Goal: Task Accomplishment & Management: Complete application form

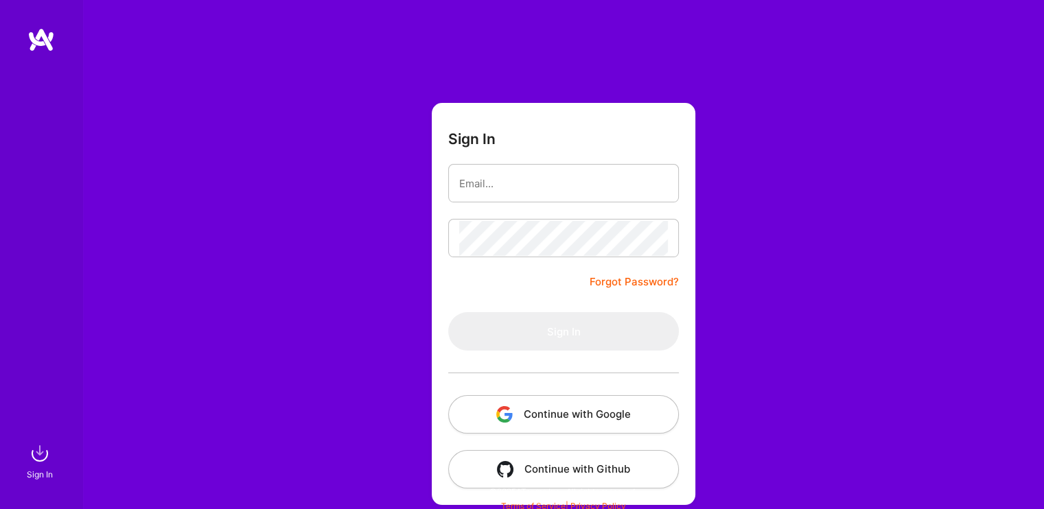
click at [564, 411] on button "Continue with Google" at bounding box center [563, 414] width 231 height 38
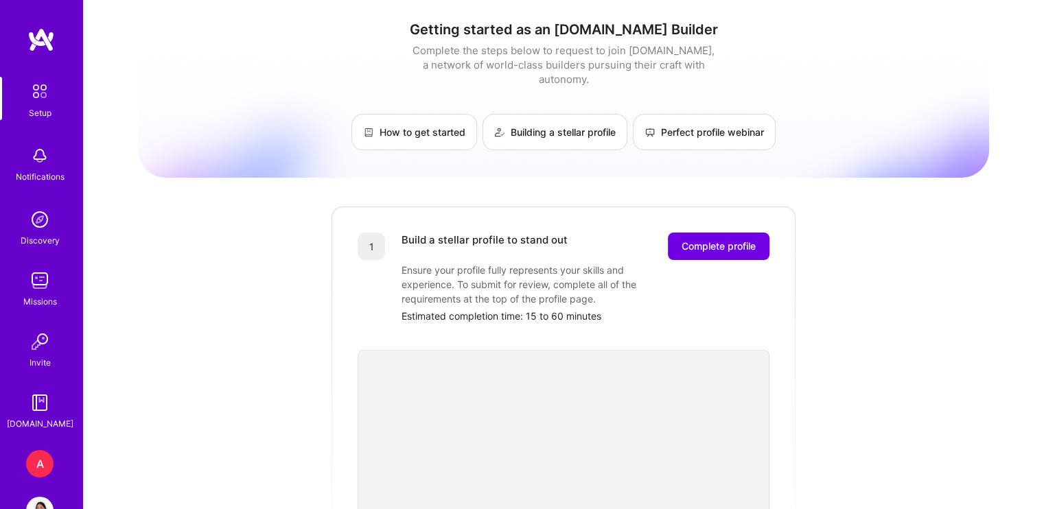
scroll to position [42, 0]
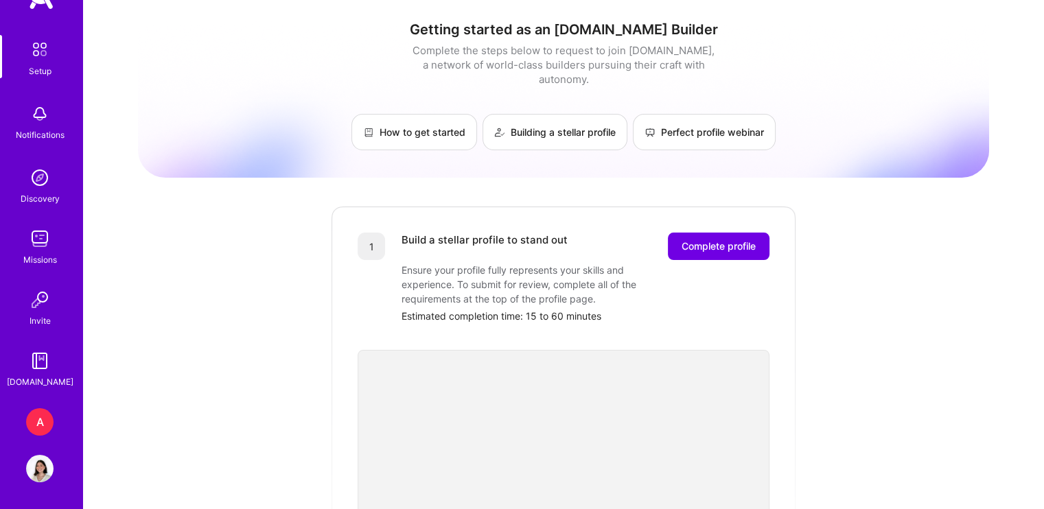
click at [32, 436] on div "A [DOMAIN_NAME] Marketplace Ops Team Profile" at bounding box center [41, 446] width 32 height 74
click at [30, 417] on div "A" at bounding box center [39, 422] width 27 height 27
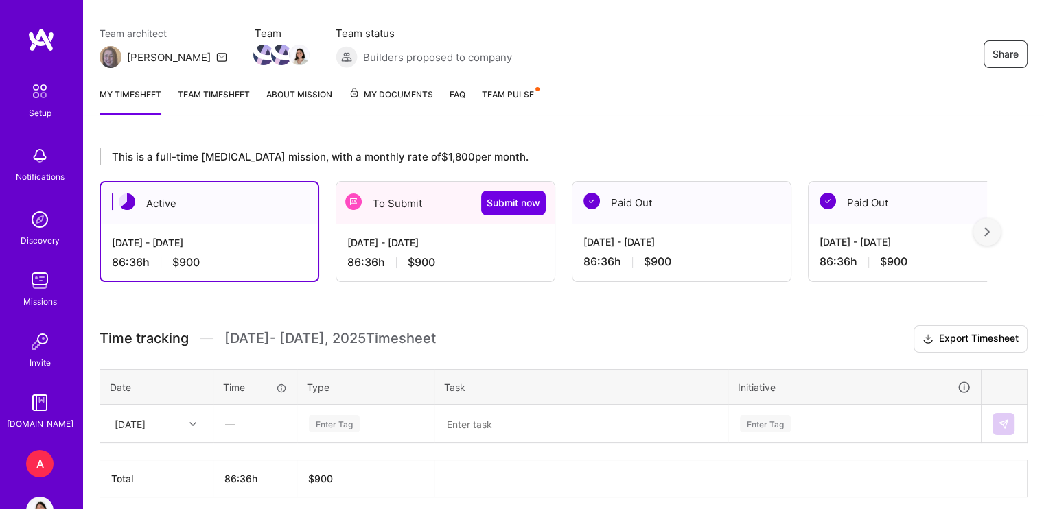
scroll to position [146, 0]
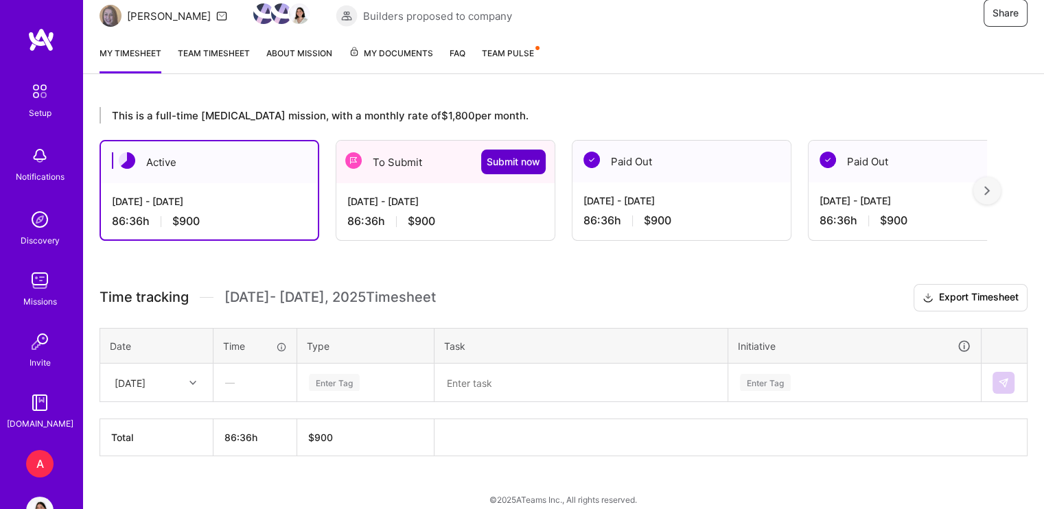
click at [503, 160] on span "Submit now" at bounding box center [514, 162] width 54 height 14
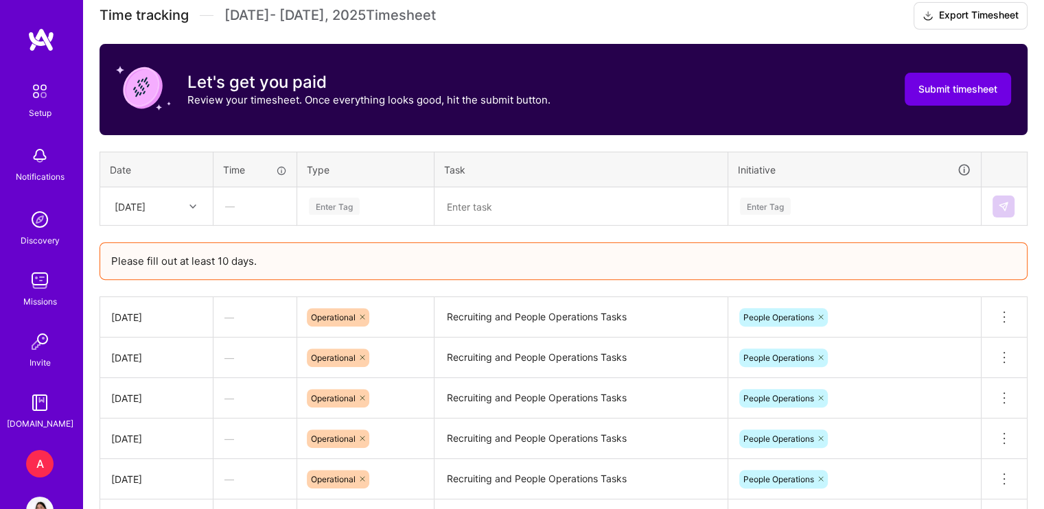
scroll to position [430, 0]
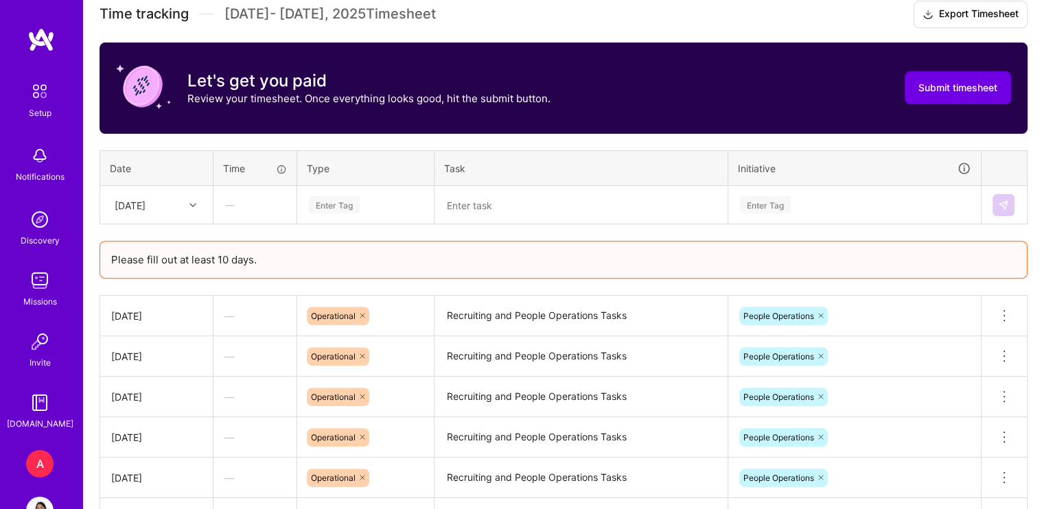
click at [252, 202] on div "—" at bounding box center [255, 205] width 82 height 36
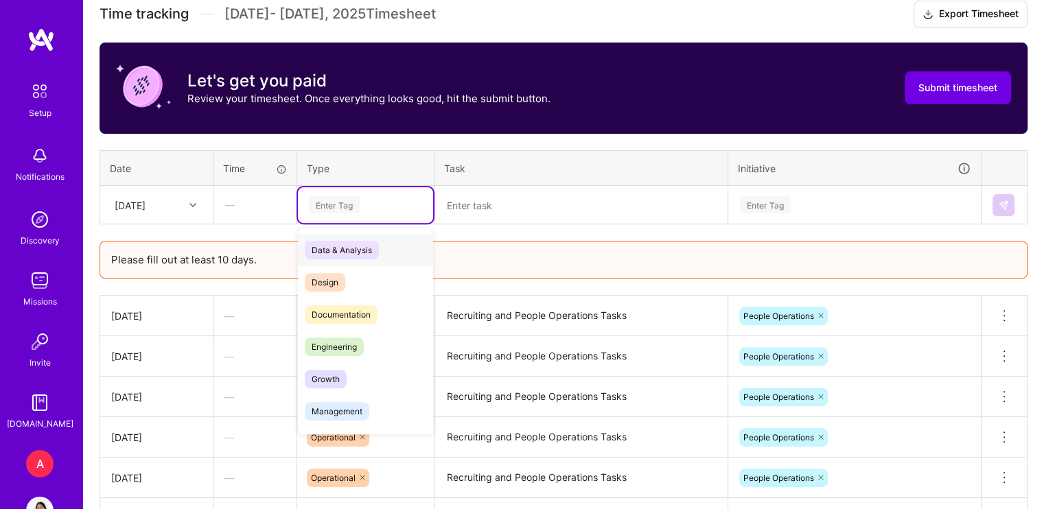
click at [377, 200] on div "Enter Tag" at bounding box center [366, 204] width 116 height 17
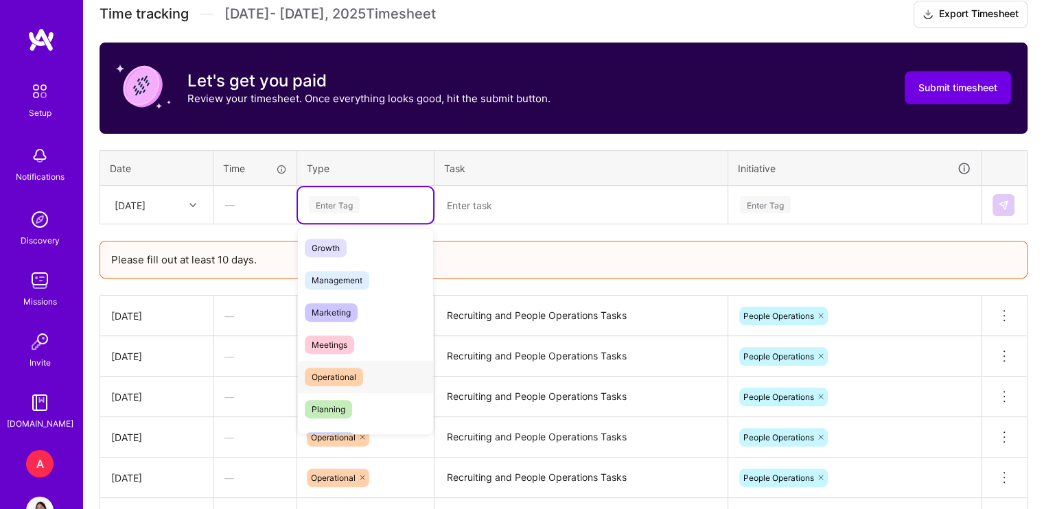
scroll to position [129, 0]
click at [374, 370] on div "Operational" at bounding box center [365, 379] width 135 height 32
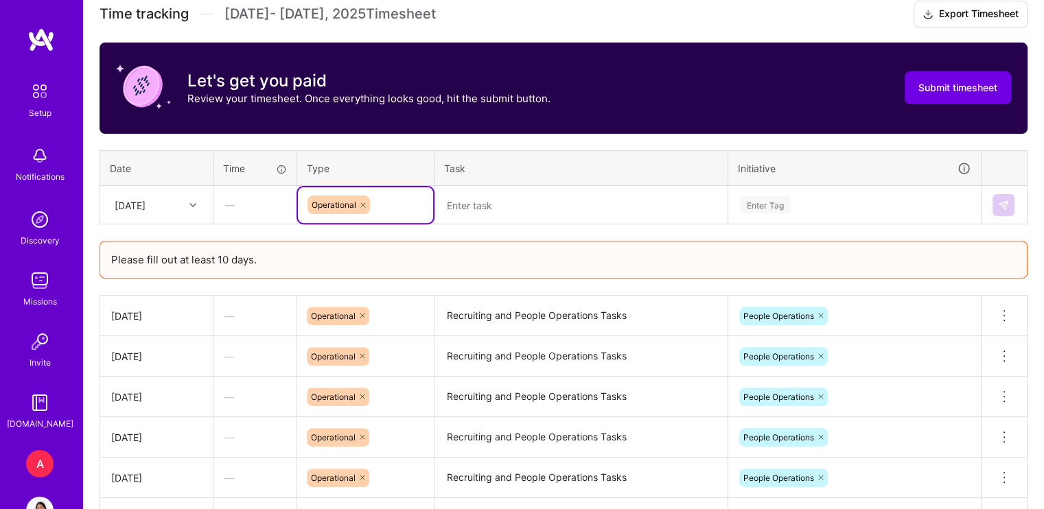
click at [540, 308] on textarea "Recruiting and People Operations Tasks" at bounding box center [581, 316] width 290 height 38
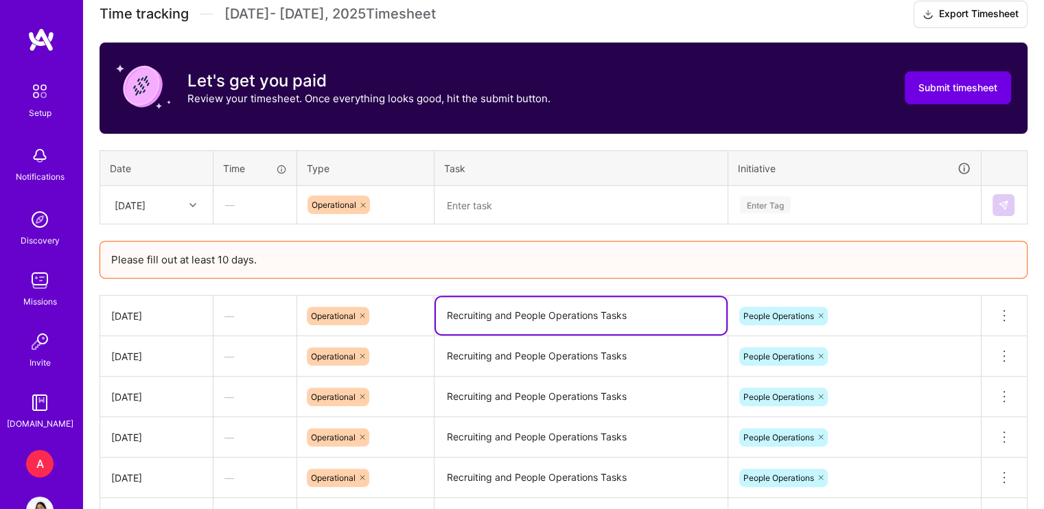
click at [540, 308] on textarea "Recruiting and People Operations Tasks" at bounding box center [581, 315] width 290 height 37
click at [538, 196] on textarea at bounding box center [581, 205] width 290 height 36
paste textarea "Recruiting and People Operations Tasks"
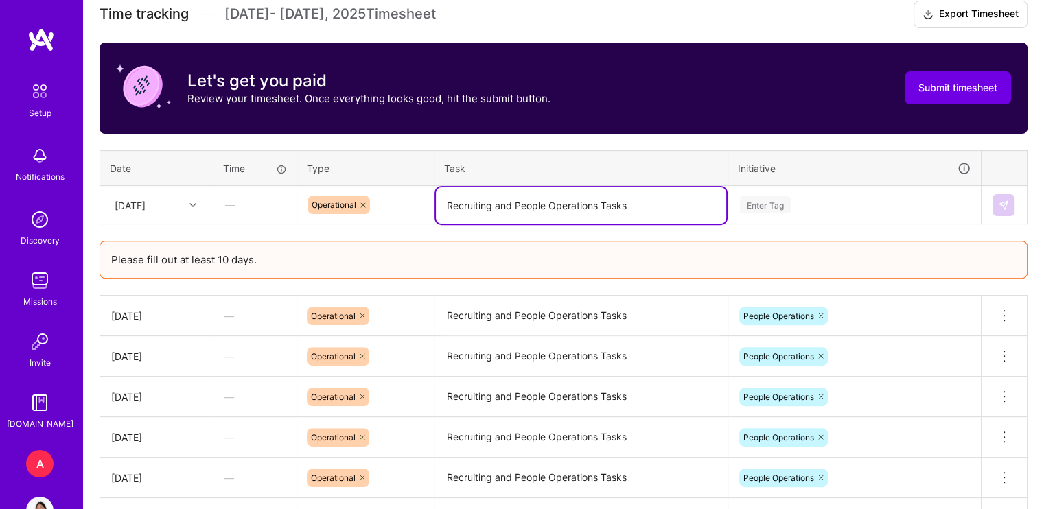
type textarea "Recruiting and People Operations Tasks"
click at [835, 202] on div "Enter Tag" at bounding box center [855, 204] width 232 height 17
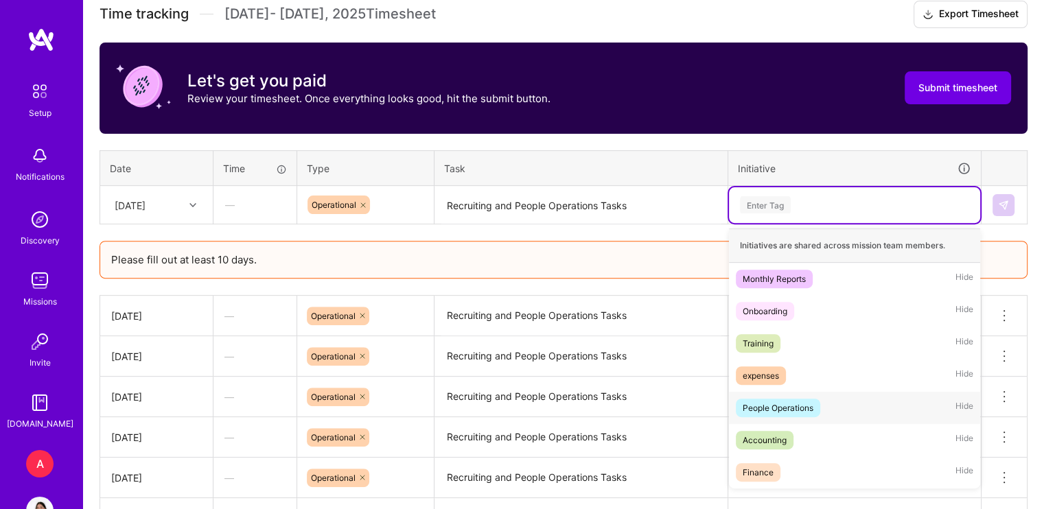
click at [821, 404] on div "People Operations Hide" at bounding box center [854, 408] width 251 height 32
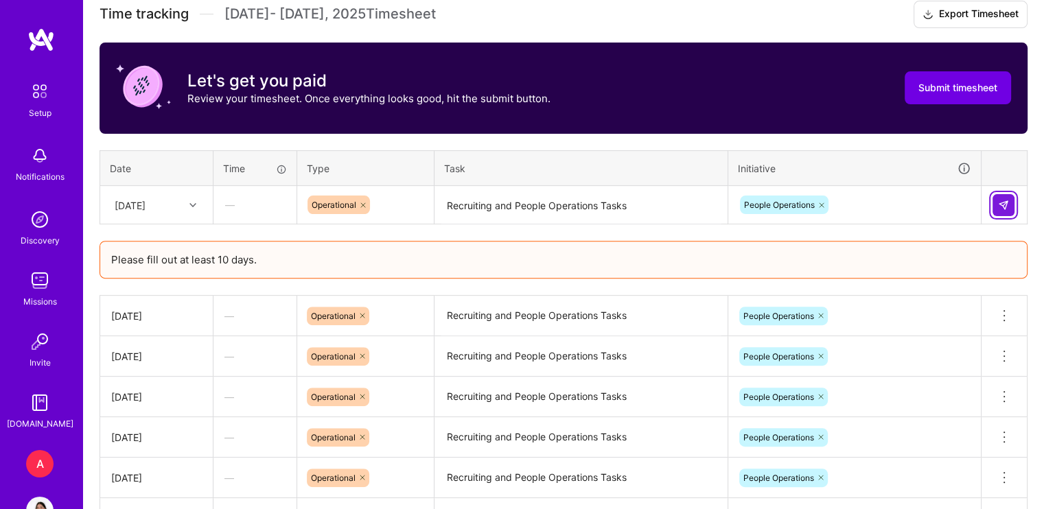
click at [1000, 203] on img at bounding box center [1003, 205] width 11 height 11
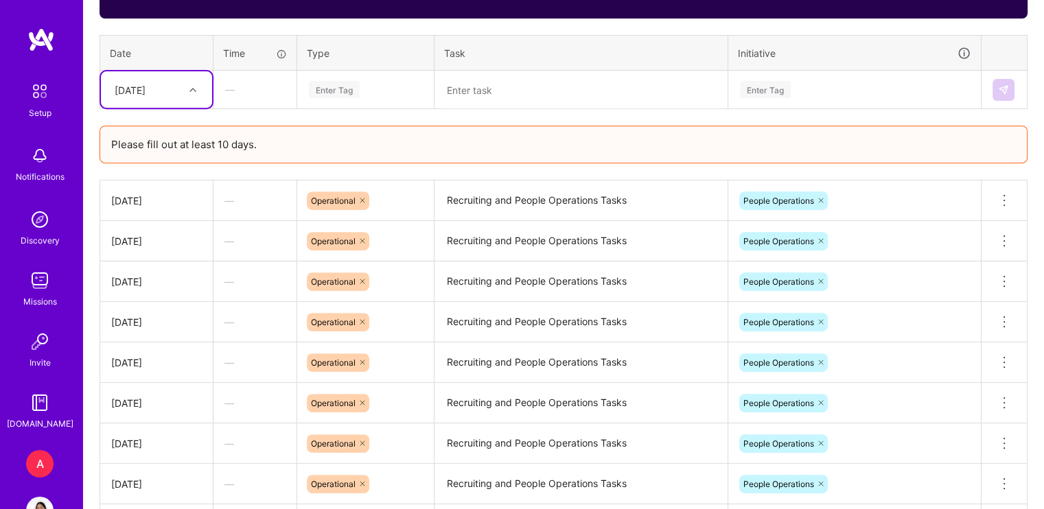
scroll to position [546, 0]
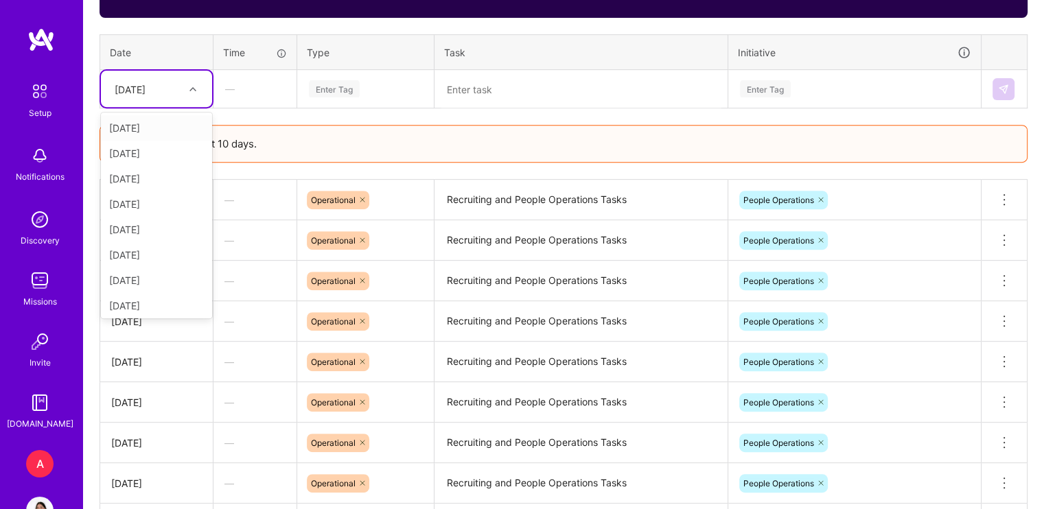
click at [189, 90] on icon at bounding box center [192, 89] width 7 height 7
click at [161, 282] on div "[DATE]" at bounding box center [156, 289] width 111 height 25
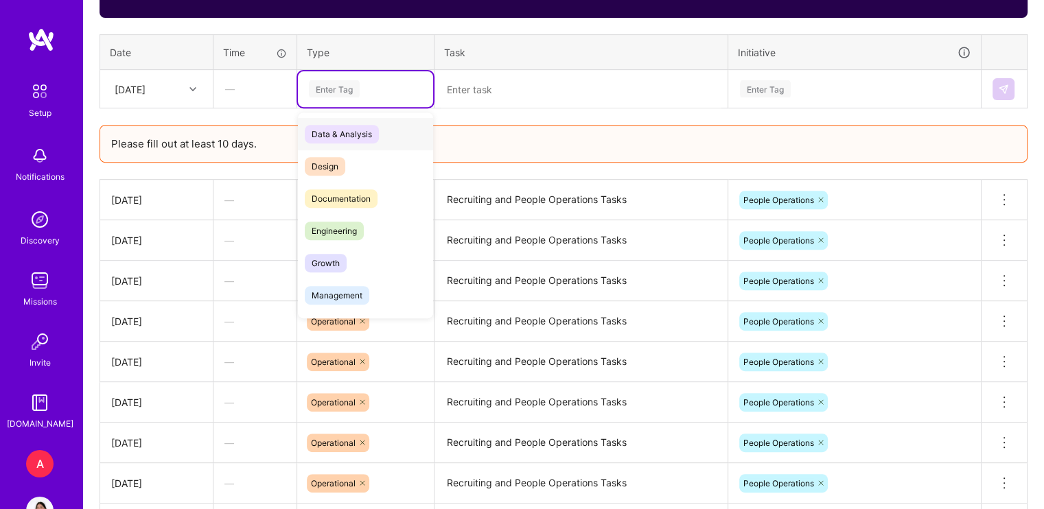
click at [365, 88] on div "Enter Tag" at bounding box center [366, 88] width 116 height 17
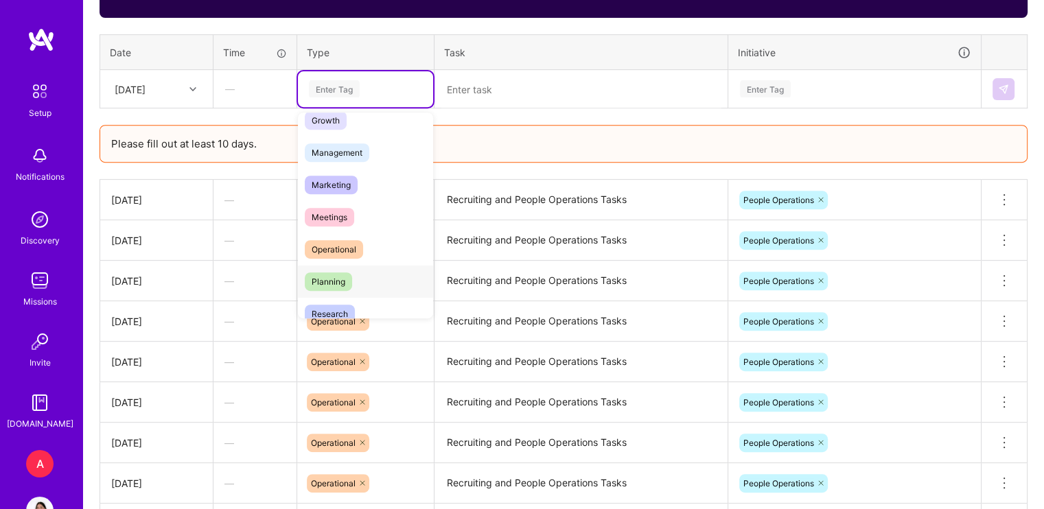
scroll to position [144, 0]
click at [371, 238] on div "Operational" at bounding box center [365, 248] width 135 height 32
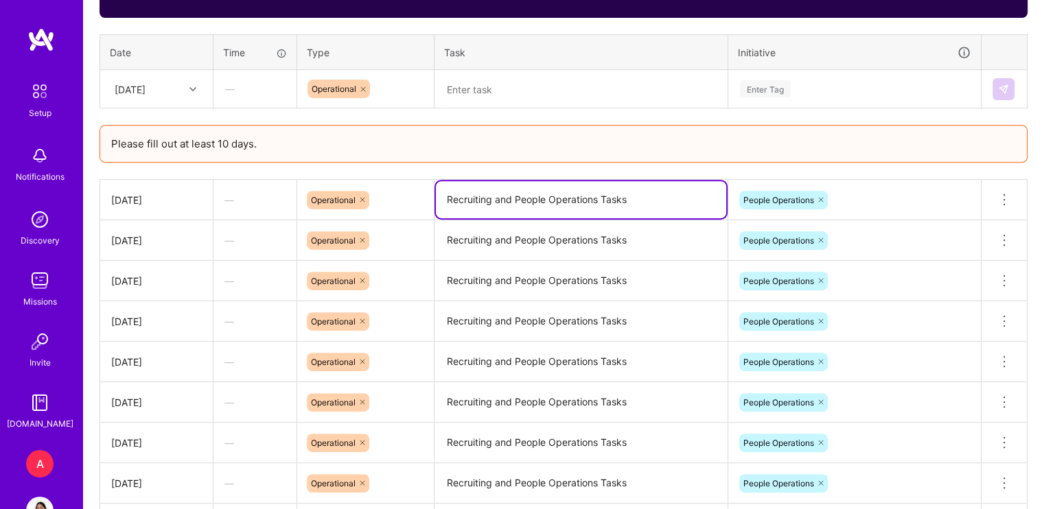
click at [538, 200] on textarea "Recruiting and People Operations Tasks" at bounding box center [581, 199] width 290 height 37
click at [547, 91] on textarea at bounding box center [581, 89] width 290 height 36
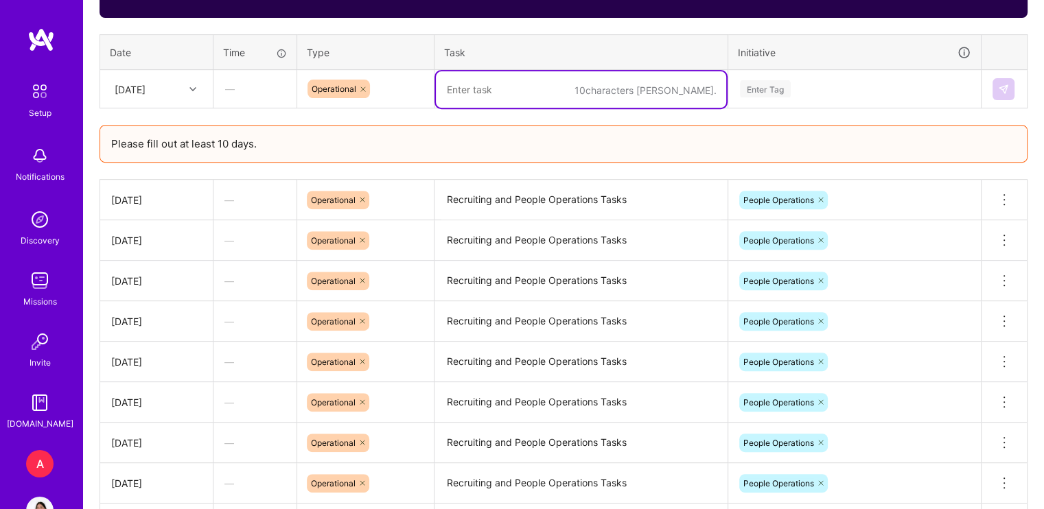
paste textarea "Recruiting and People Operations Tasks"
type textarea "Recruiting and People Operations Tasks"
click at [796, 91] on div "Enter Tag" at bounding box center [855, 88] width 232 height 17
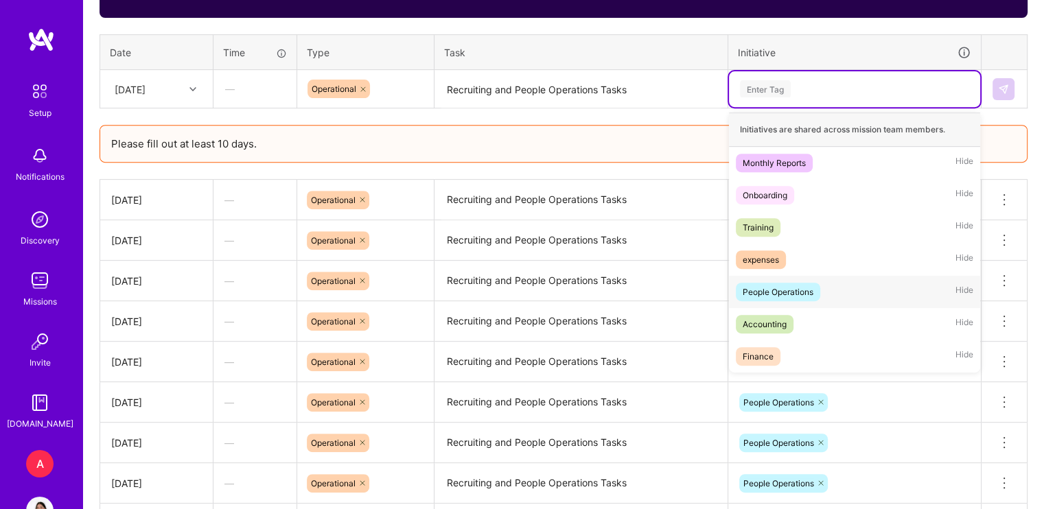
click at [818, 290] on span "People Operations" at bounding box center [778, 292] width 84 height 19
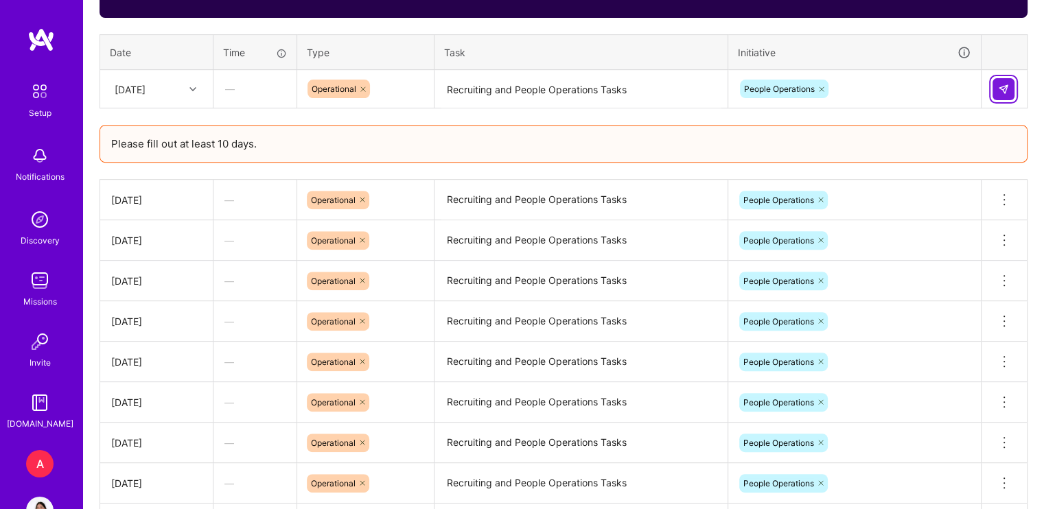
click at [998, 89] on img at bounding box center [1003, 89] width 11 height 11
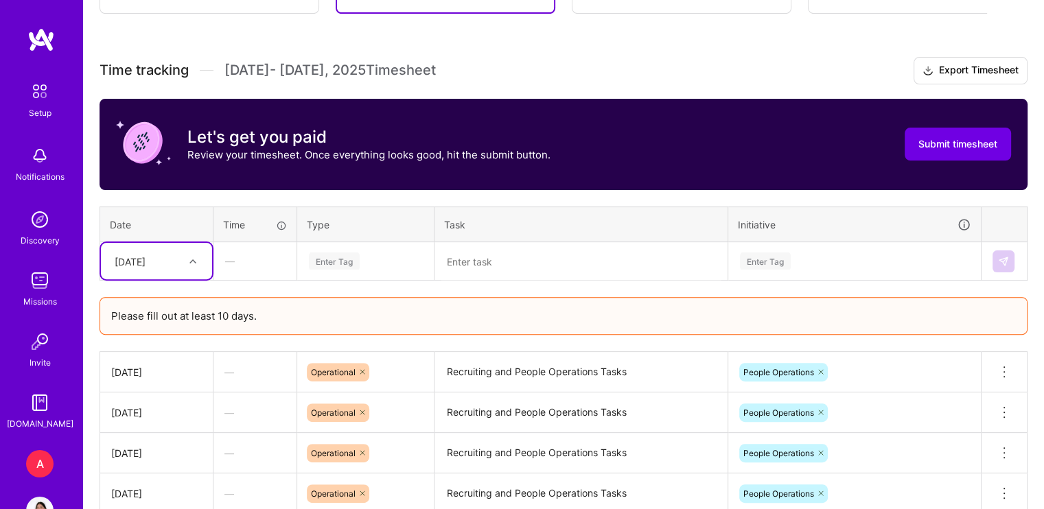
scroll to position [374, 0]
click at [926, 138] on span "Submit timesheet" at bounding box center [958, 144] width 79 height 14
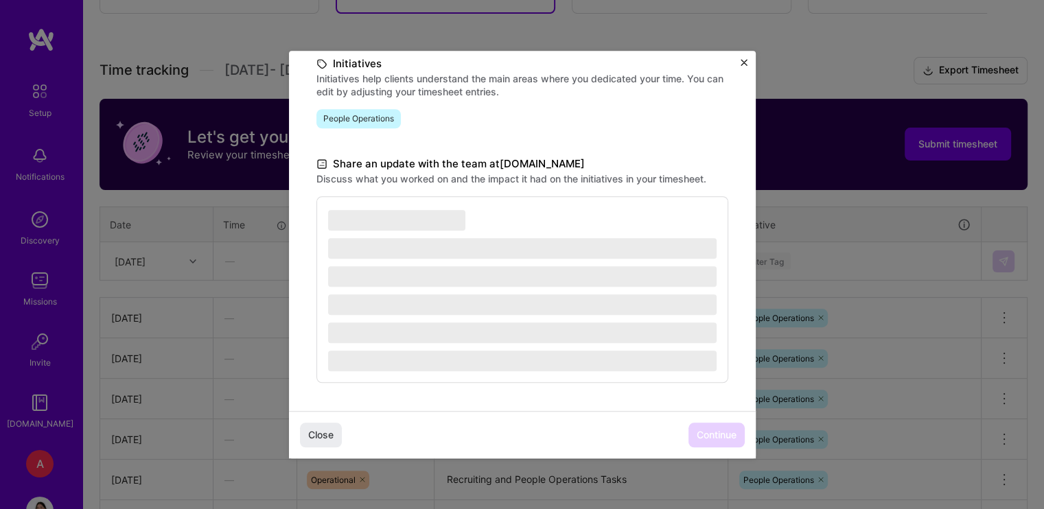
scroll to position [323, 0]
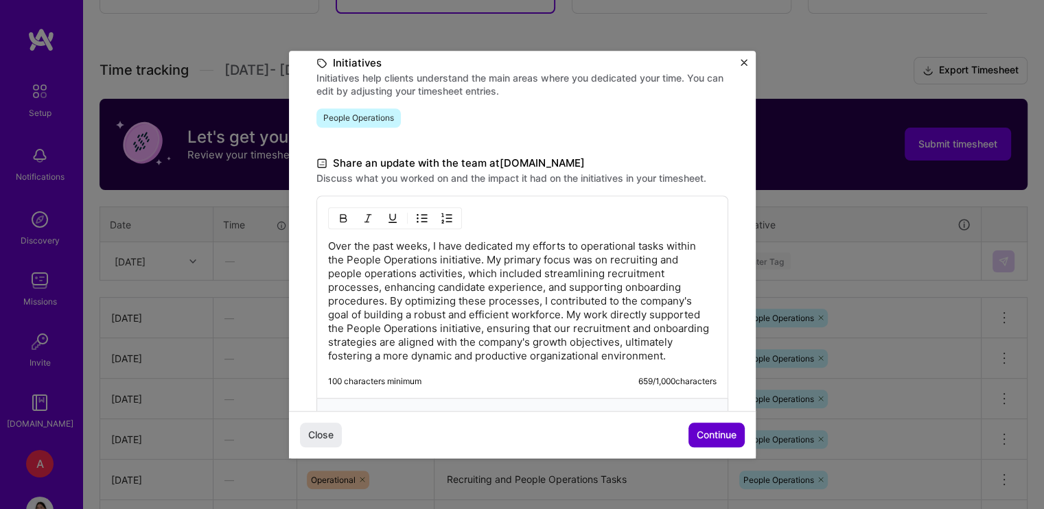
click at [714, 427] on button "Continue" at bounding box center [717, 435] width 56 height 25
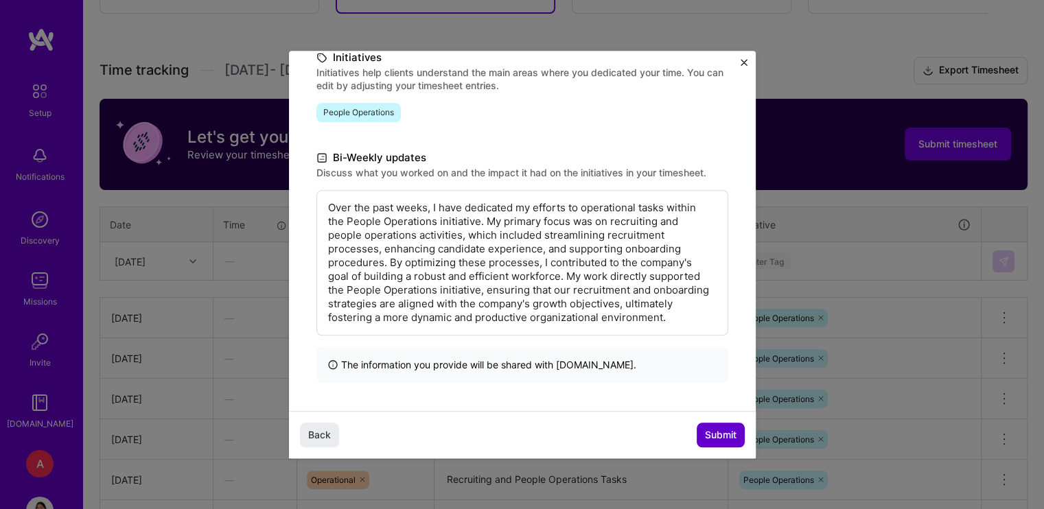
scroll to position [186, 0]
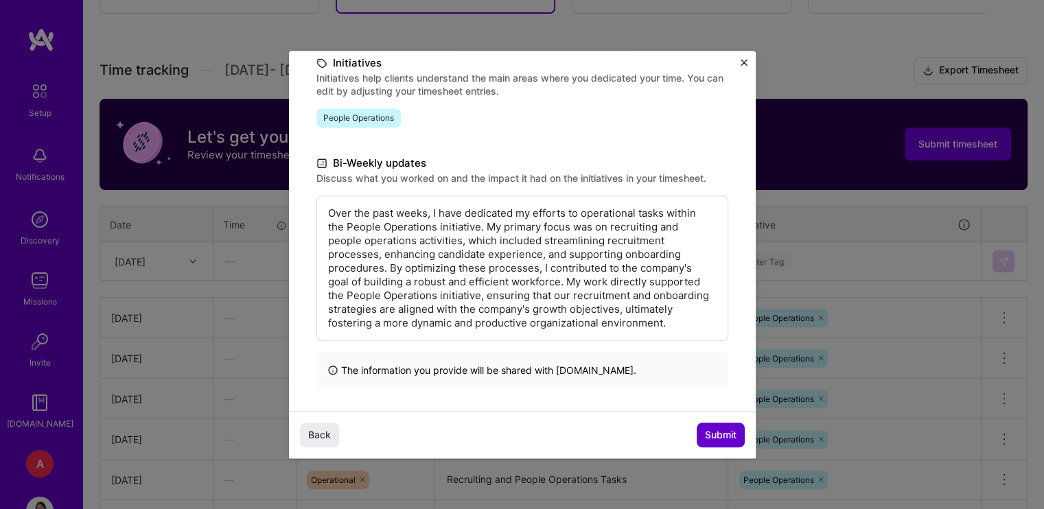
click at [714, 427] on button "Submit" at bounding box center [721, 435] width 48 height 25
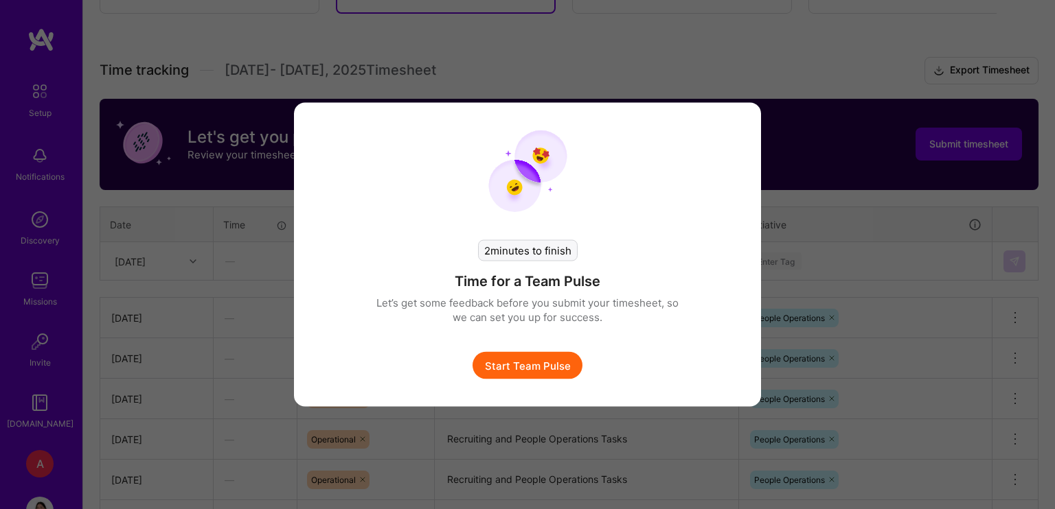
click at [545, 365] on button "Start Team Pulse" at bounding box center [527, 365] width 110 height 27
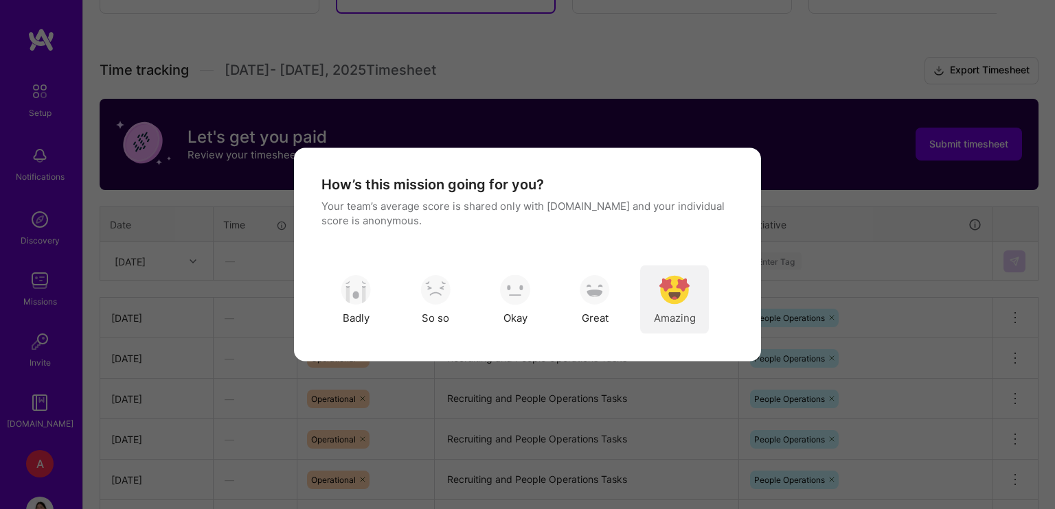
click at [689, 290] on div "Amazing" at bounding box center [674, 300] width 69 height 69
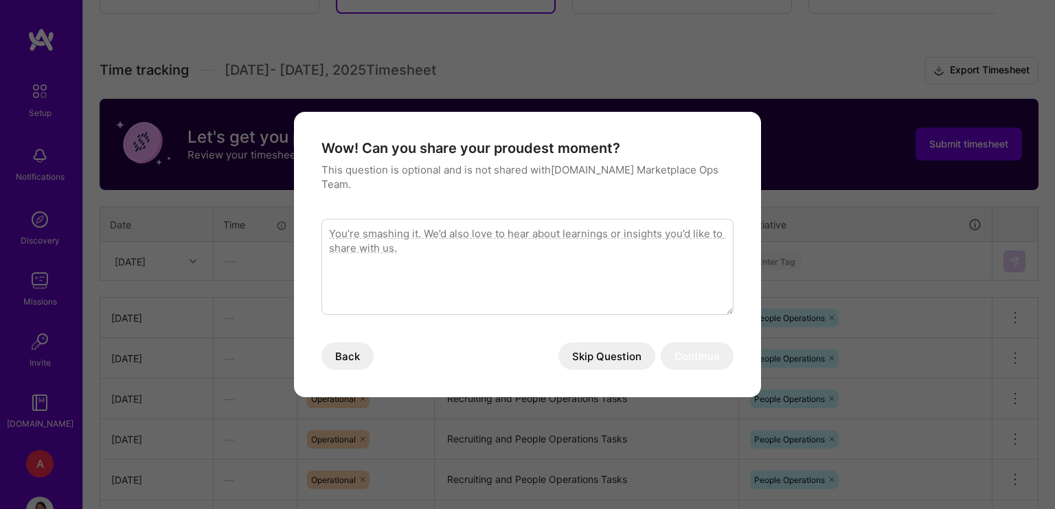
click at [602, 346] on button "Skip Question" at bounding box center [606, 356] width 97 height 27
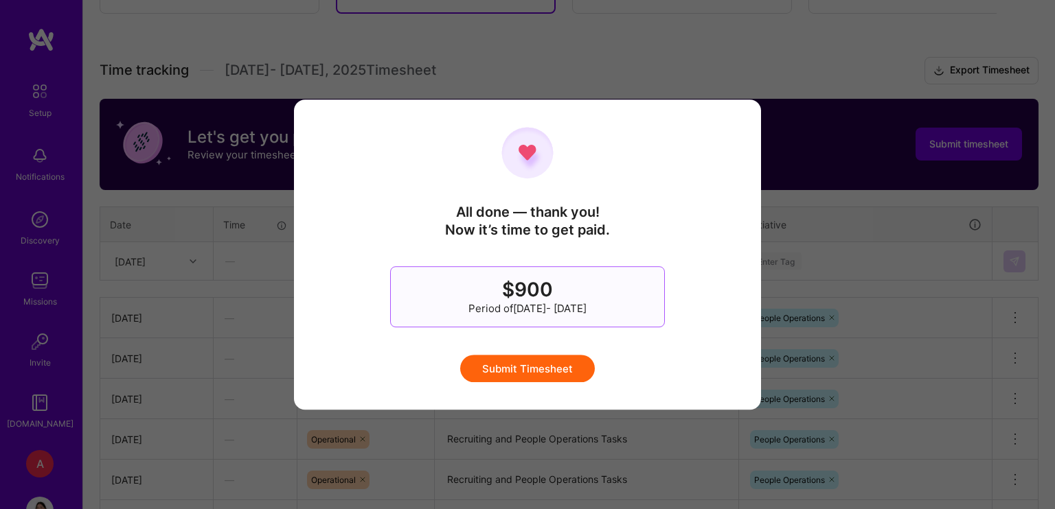
click at [542, 364] on button "Submit Timesheet" at bounding box center [527, 368] width 135 height 27
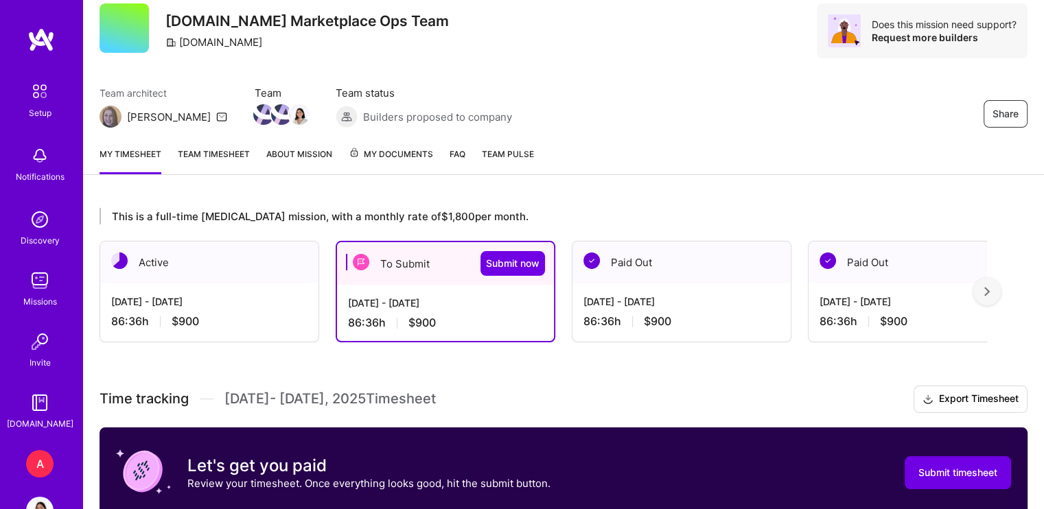
scroll to position [0, 0]
